Goal: Contribute content

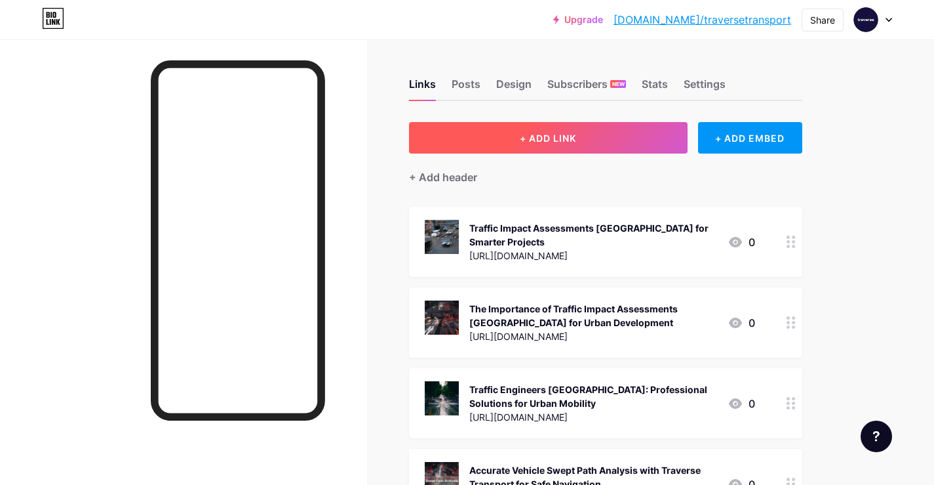
click at [532, 142] on span "+ ADD LINK" at bounding box center [548, 137] width 56 height 11
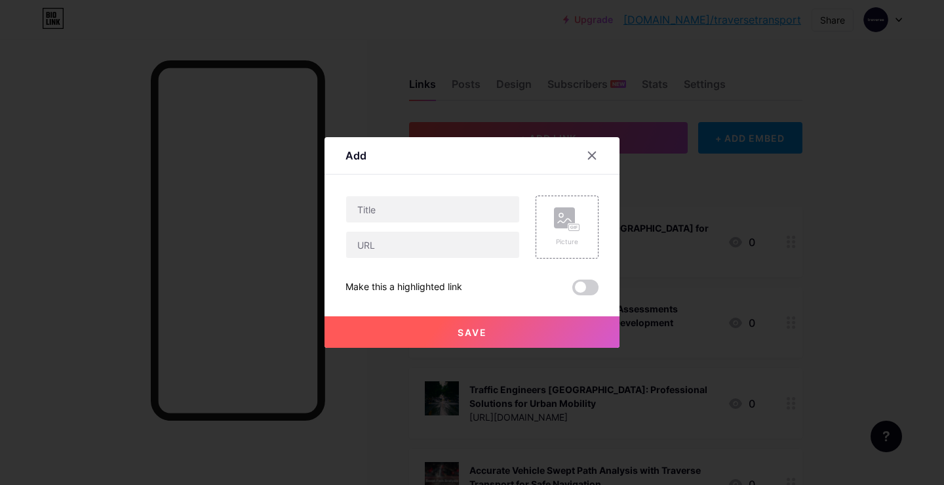
click at [430, 230] on div at bounding box center [433, 226] width 174 height 63
paste input "[URL][DOMAIN_NAME]"
click at [426, 239] on input "text" at bounding box center [432, 244] width 173 height 26
type input "[URL][DOMAIN_NAME]"
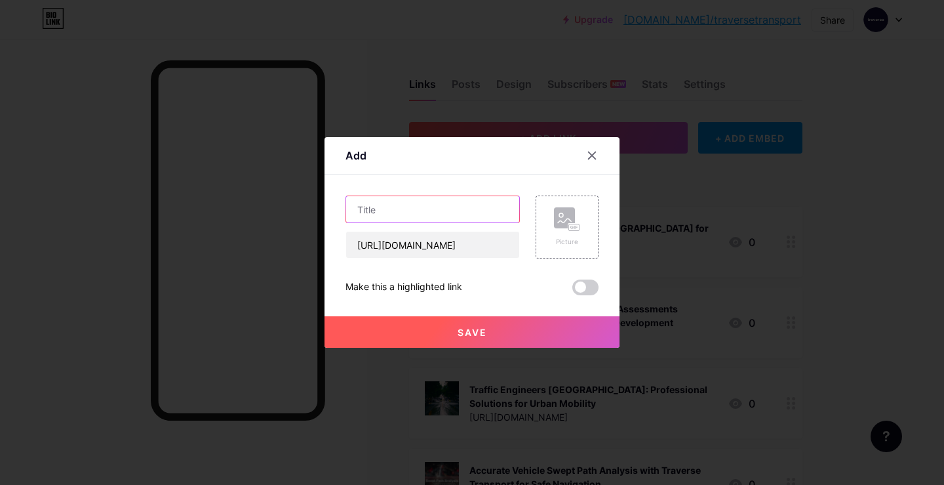
scroll to position [0, 0]
click at [462, 211] on input "text" at bounding box center [432, 209] width 173 height 26
paste input "Waste Management Plans for Smarter Developments"
type input "Waste Management Plans for Smarter Developments"
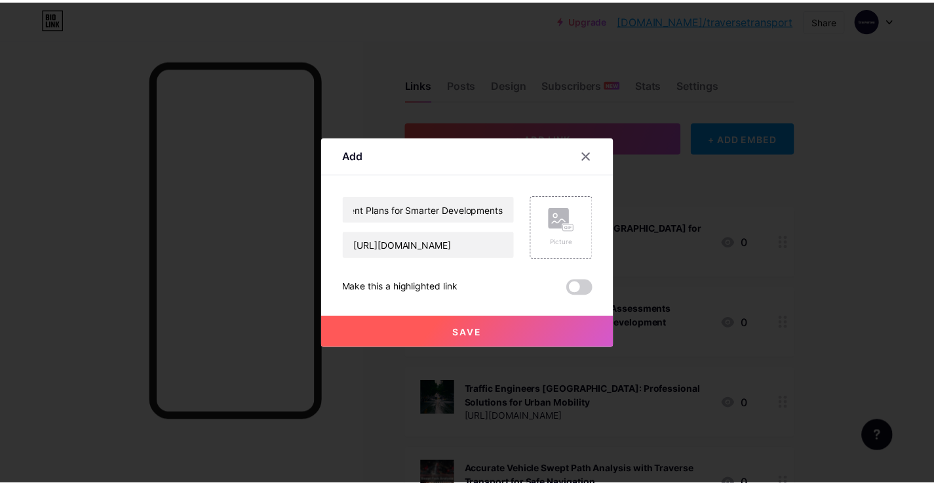
scroll to position [0, 0]
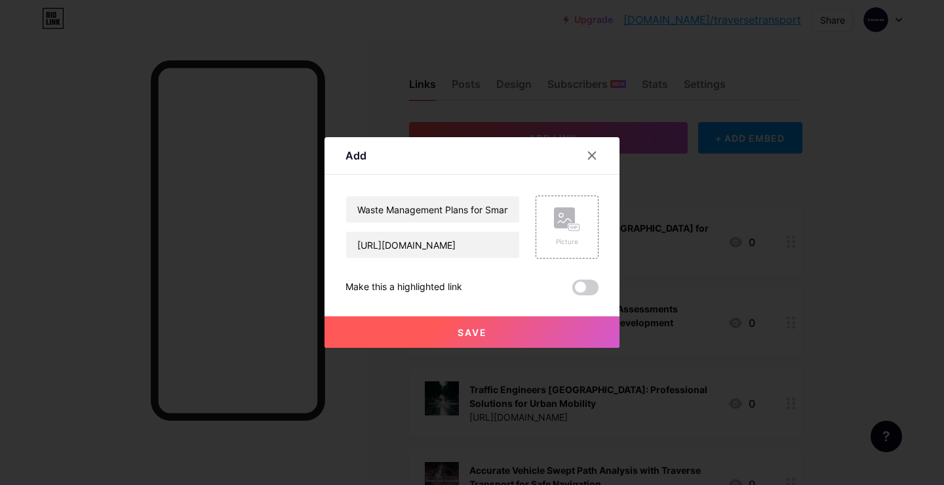
click at [572, 289] on span at bounding box center [585, 287] width 26 height 16
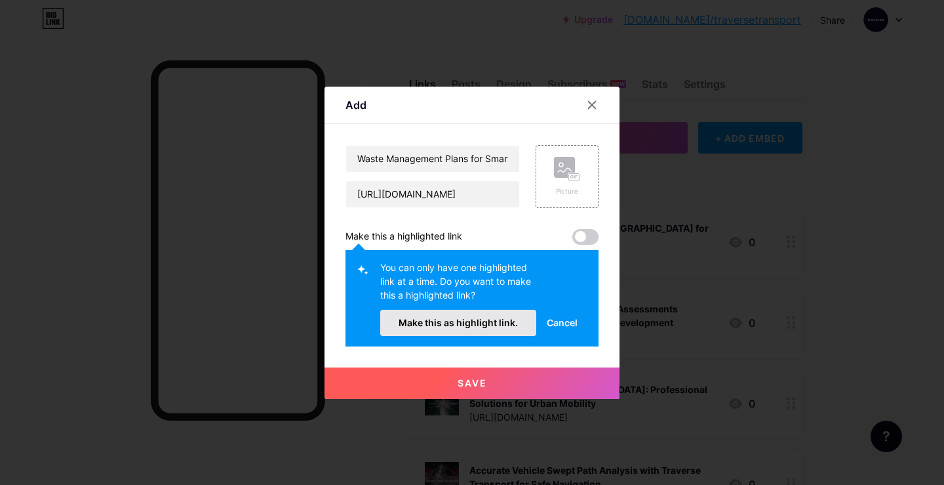
click at [493, 315] on button "Make this as highlight link." at bounding box center [458, 323] width 156 height 26
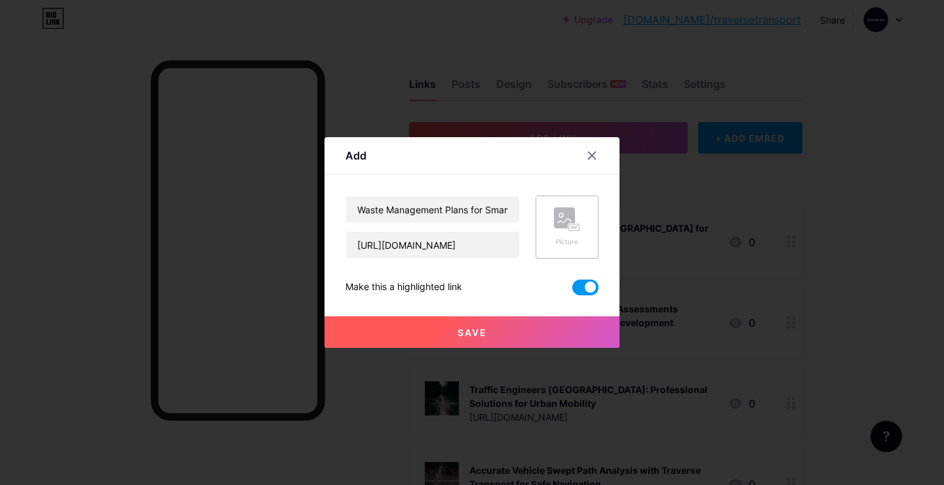
click at [574, 216] on icon at bounding box center [567, 219] width 26 height 24
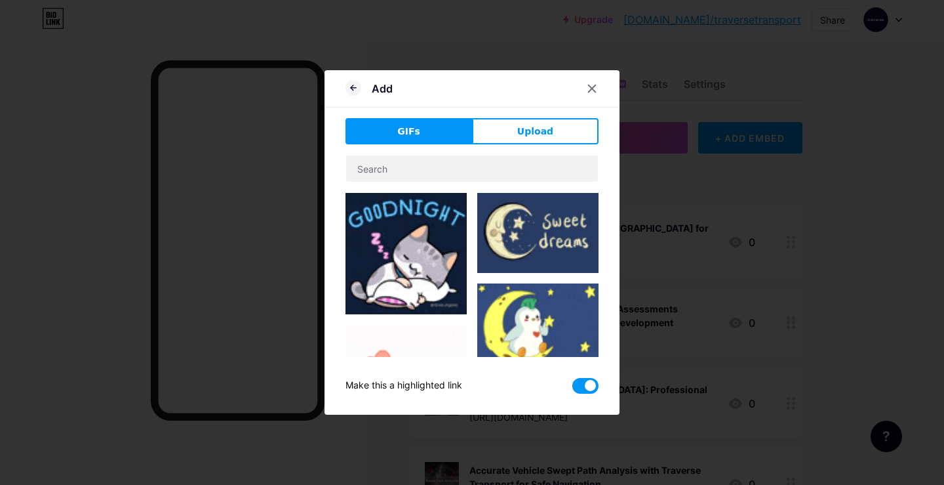
click at [527, 128] on span "Upload" at bounding box center [535, 132] width 36 height 14
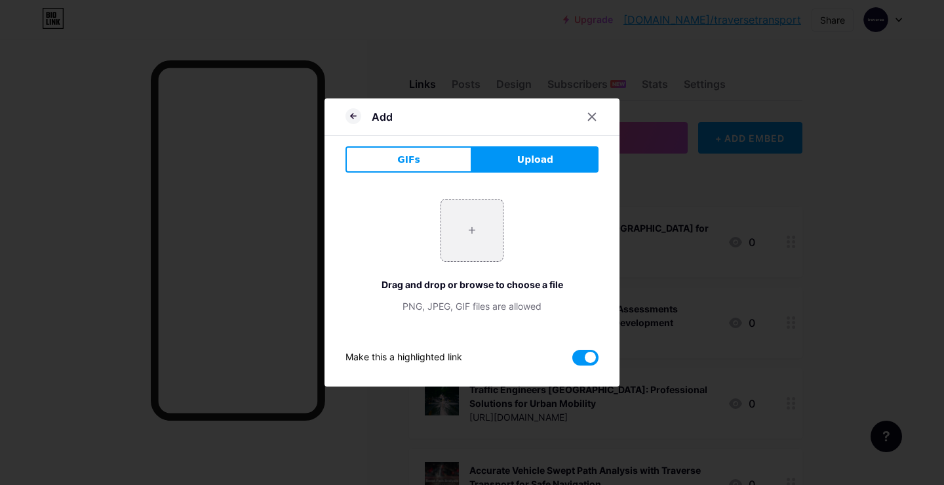
click at [457, 268] on div "+ Drag and drop or browse to choose a file PNG, JPEG, GIF files are allowed" at bounding box center [472, 256] width 253 height 114
click at [459, 250] on input "file" at bounding box center [472, 230] width 62 height 62
type input "C:\fakepath\unsplash-image-EXdkLVJiy7g (1).jpg"
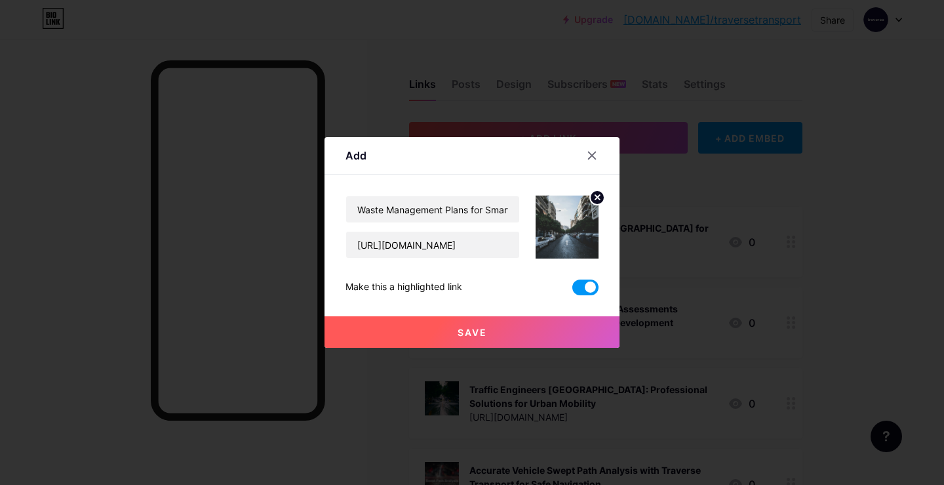
click at [525, 321] on button "Save" at bounding box center [472, 331] width 295 height 31
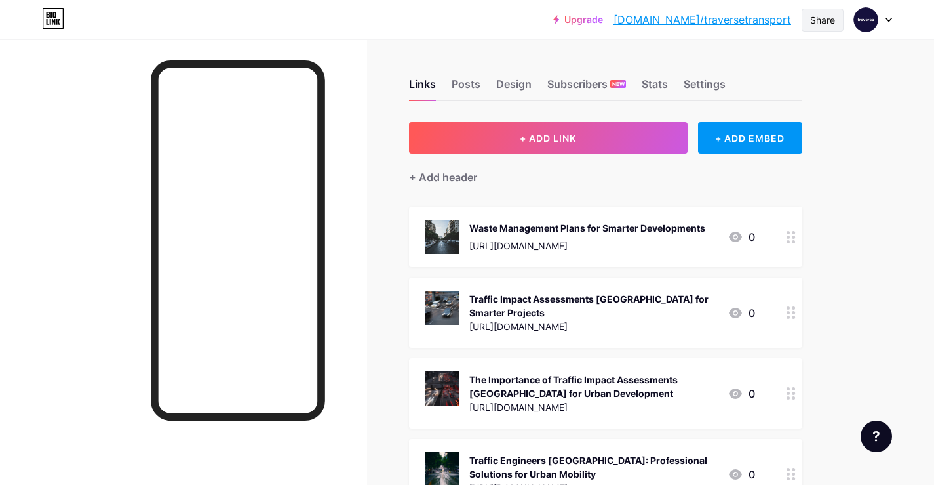
click at [842, 22] on div "Share" at bounding box center [823, 20] width 42 height 23
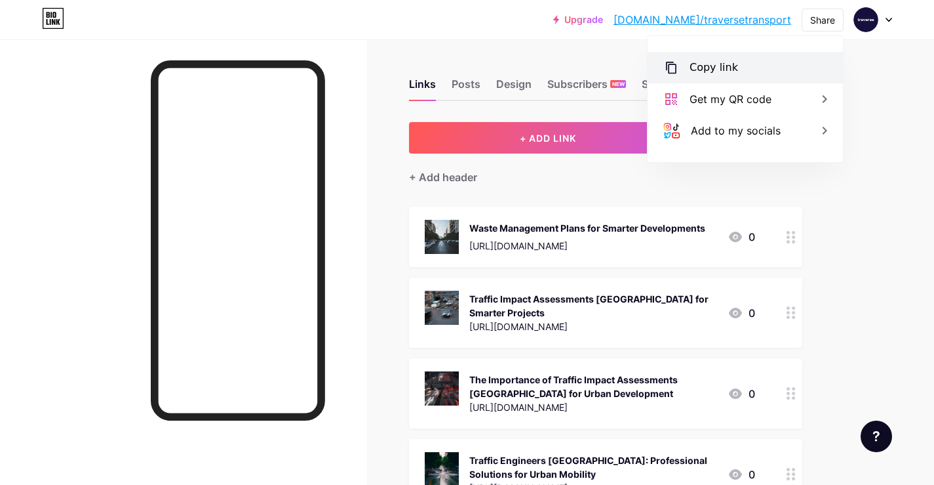
click at [740, 70] on div "Copy link" at bounding box center [745, 67] width 195 height 31
